Goal: Information Seeking & Learning: Learn about a topic

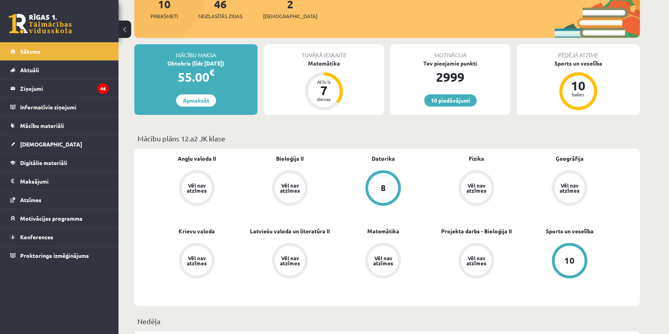
scroll to position [107, 0]
click at [39, 86] on legend "Ziņojumi 46" at bounding box center [64, 88] width 88 height 18
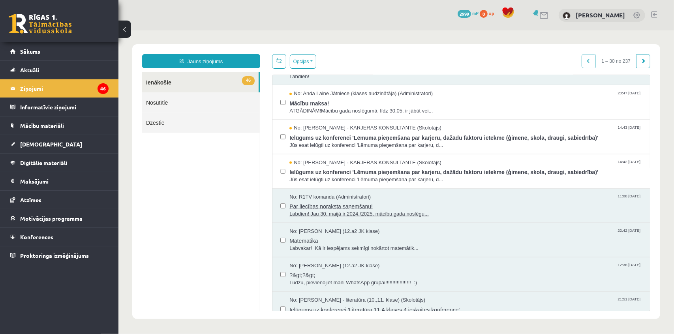
scroll to position [610, 0]
click at [354, 203] on span "Par liecības noraksta saņemšanu!" at bounding box center [465, 204] width 352 height 10
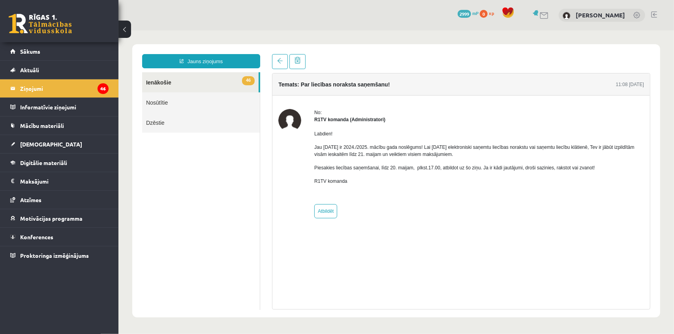
scroll to position [0, 0]
click at [283, 65] on link at bounding box center [280, 61] width 16 height 15
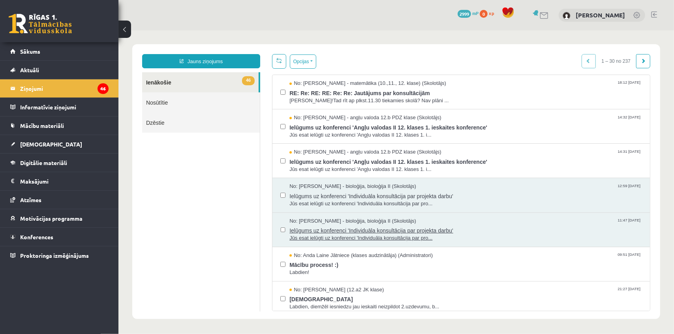
click at [333, 229] on span "Ielūgums uz konferenci 'Individuāla konsultācija par projekta darbu'" at bounding box center [465, 229] width 352 height 10
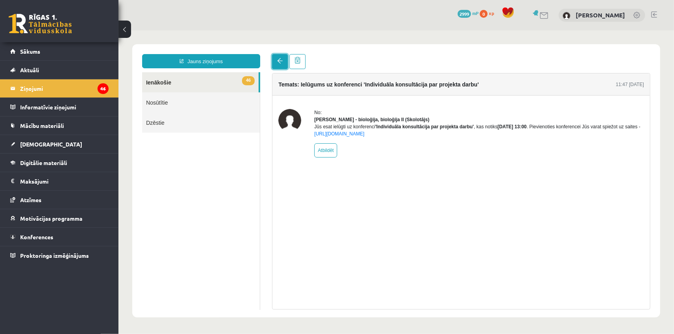
click at [281, 64] on link at bounding box center [280, 61] width 16 height 15
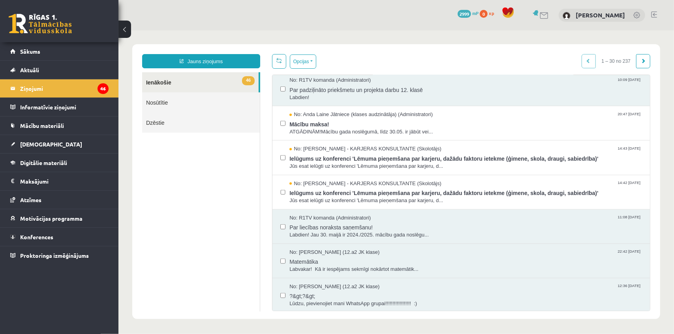
scroll to position [646, 0]
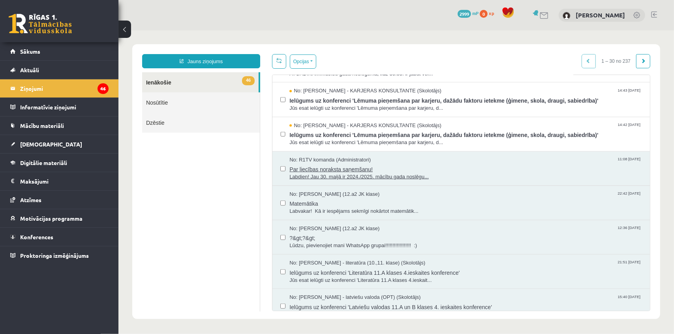
click at [307, 169] on span "Par liecības noraksta saņemšanu!" at bounding box center [465, 168] width 352 height 10
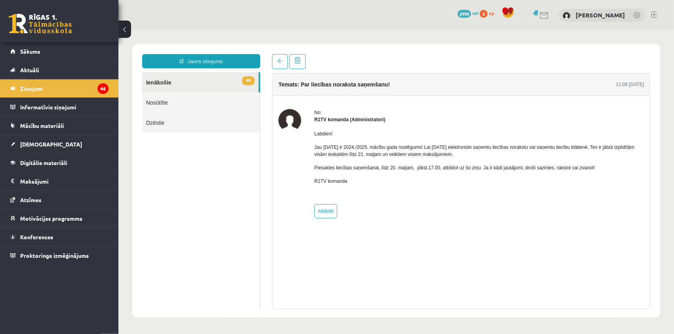
scroll to position [0, 0]
click at [282, 59] on link at bounding box center [280, 61] width 16 height 15
